Goal: Task Accomplishment & Management: Manage account settings

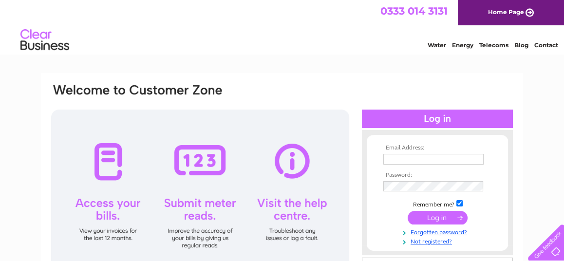
type input "[PERSON_NAME][EMAIL_ADDRESS][PERSON_NAME][DOMAIN_NAME]"
click at [430, 212] on input "submit" at bounding box center [438, 218] width 60 height 14
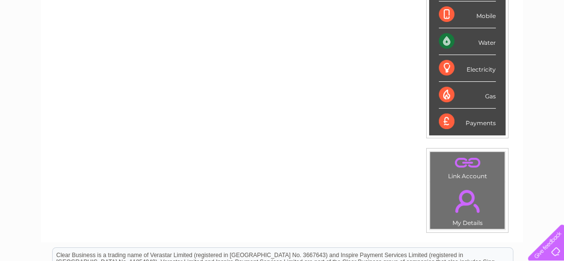
scroll to position [132, 0]
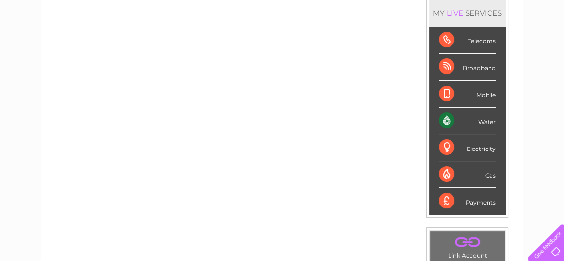
drag, startPoint x: 453, startPoint y: 171, endPoint x: 447, endPoint y: 170, distance: 5.4
click at [451, 171] on div "Gas" at bounding box center [467, 174] width 57 height 27
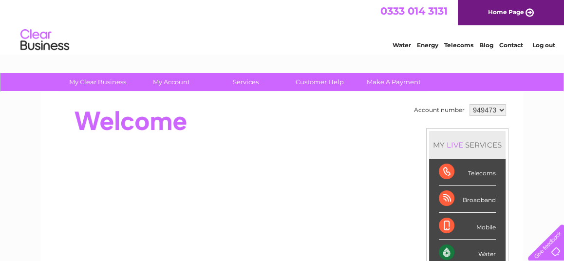
click at [498, 109] on select "949473 999436" at bounding box center [487, 110] width 37 height 12
select select "999436"
click at [469, 104] on select "949473 999436" at bounding box center [487, 110] width 37 height 12
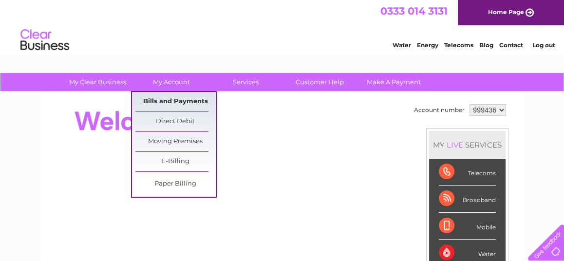
click at [168, 95] on link "Bills and Payments" at bounding box center [175, 101] width 80 height 19
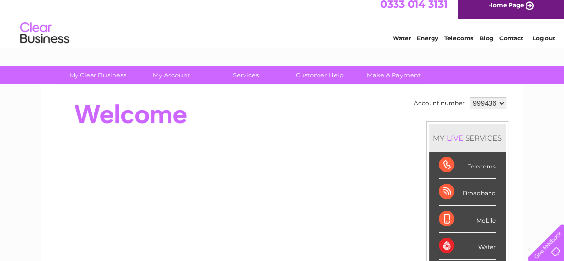
scroll to position [154, 0]
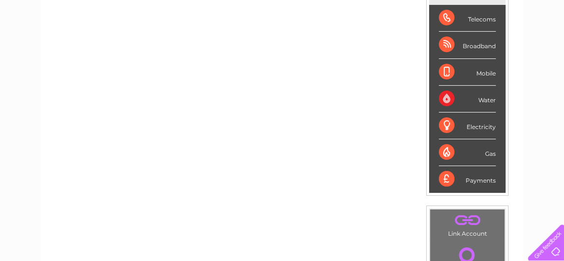
click at [459, 148] on div "Gas" at bounding box center [467, 152] width 57 height 27
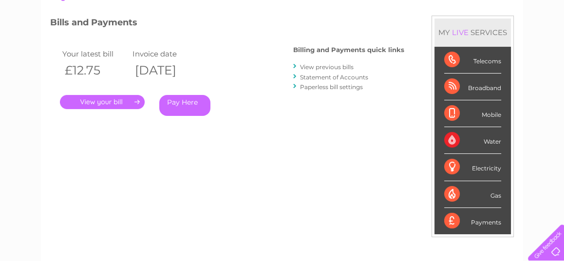
scroll to position [154, 0]
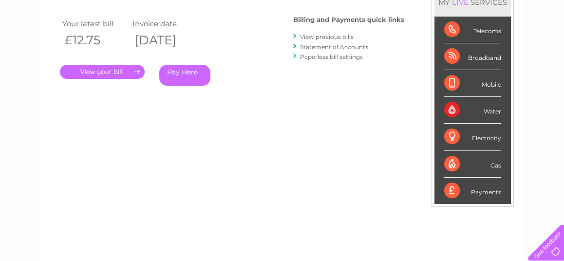
click at [105, 66] on link "." at bounding box center [102, 72] width 85 height 14
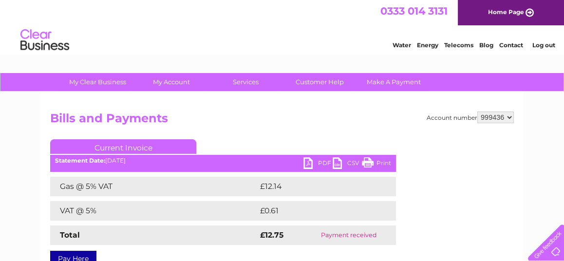
scroll to position [77, 0]
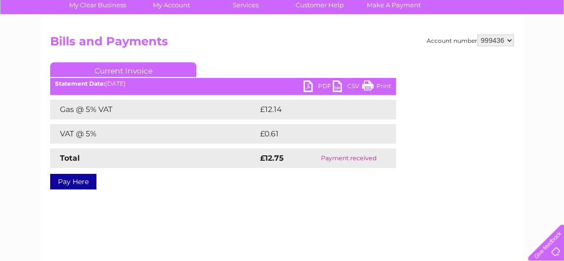
click at [322, 85] on link "PDF" at bounding box center [317, 87] width 29 height 14
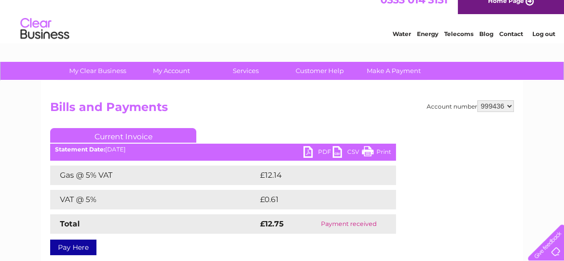
scroll to position [0, 0]
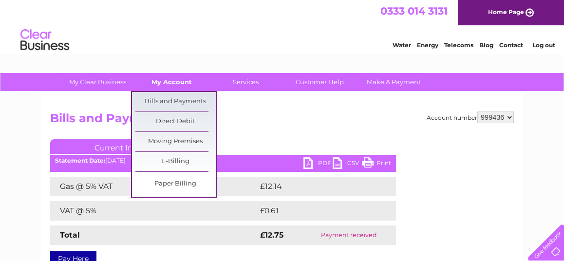
click at [175, 81] on link "My Account" at bounding box center [171, 82] width 80 height 18
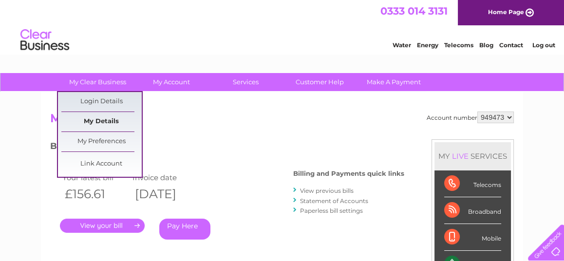
click at [112, 116] on link "My Details" at bounding box center [101, 121] width 80 height 19
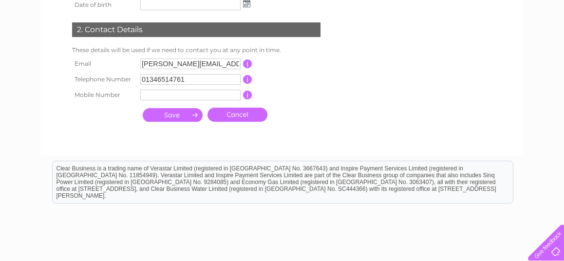
scroll to position [77, 0]
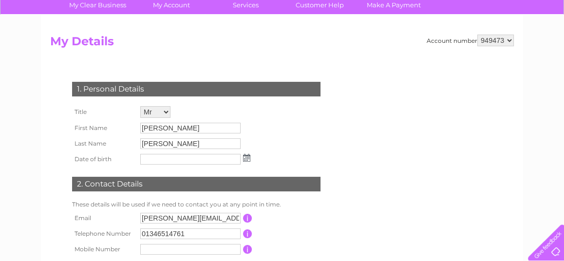
click at [508, 39] on select "949473 999436" at bounding box center [495, 41] width 37 height 12
select select "999436"
click at [478, 35] on select "949473 999436" at bounding box center [495, 41] width 37 height 12
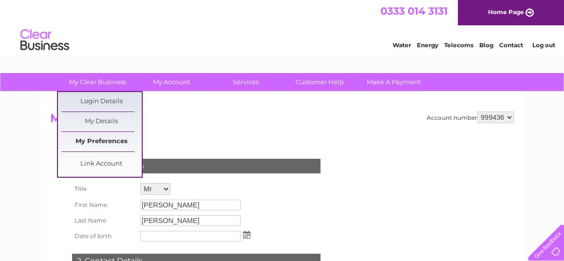
drag, startPoint x: 112, startPoint y: 139, endPoint x: 142, endPoint y: 131, distance: 30.8
click at [112, 139] on link "My Preferences" at bounding box center [101, 141] width 80 height 19
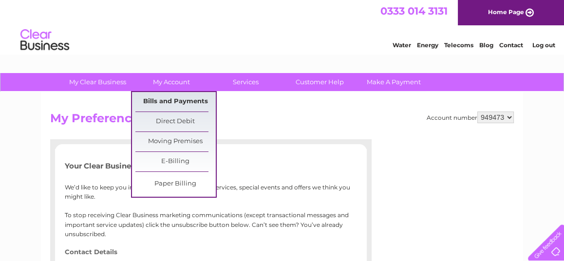
click at [179, 102] on link "Bills and Payments" at bounding box center [175, 101] width 80 height 19
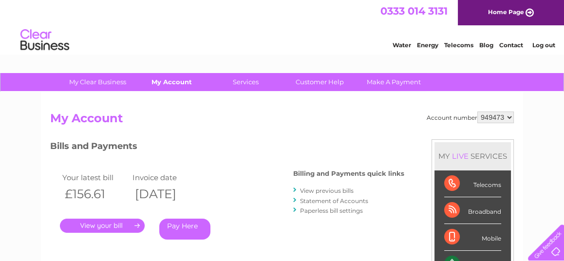
click at [171, 81] on link "My Account" at bounding box center [171, 82] width 80 height 18
click at [318, 82] on link "Customer Help" at bounding box center [319, 82] width 80 height 18
